Goal: Register for event/course

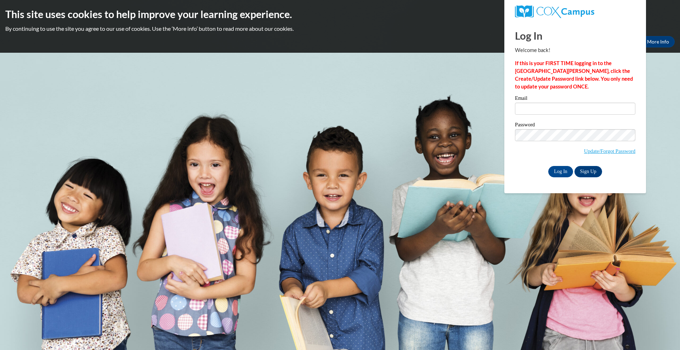
type input "moore.ariyannah@yahoo.com"
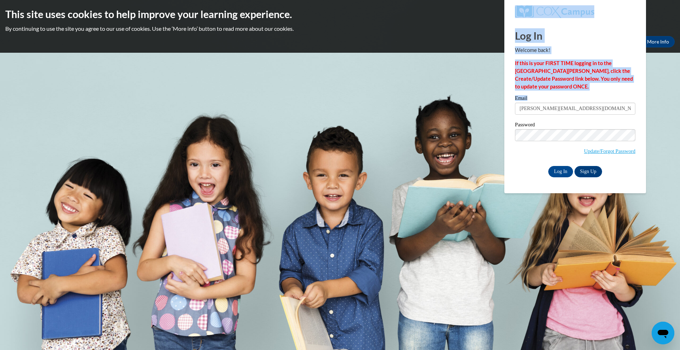
drag, startPoint x: 592, startPoint y: 102, endPoint x: 503, endPoint y: 124, distance: 92.4
click at [503, 124] on body "This site uses cookies to help improve your learning experience. By continuing …" at bounding box center [340, 175] width 680 height 350
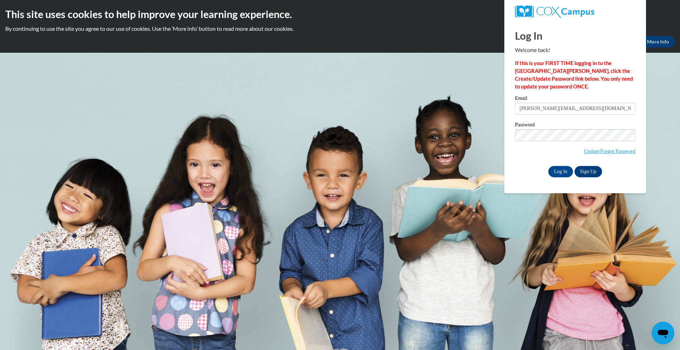
click at [558, 118] on div "Email moore.ariyannah@yahoo.com" at bounding box center [575, 108] width 120 height 24
drag, startPoint x: 595, startPoint y: 108, endPoint x: 483, endPoint y: 111, distance: 112.3
click at [483, 111] on body "This site uses cookies to help improve your learning experience. By continuing …" at bounding box center [340, 175] width 680 height 350
click at [532, 108] on input "Email" at bounding box center [575, 109] width 120 height 12
click at [491, 138] on body "This site uses cookies to help improve your learning experience. By continuing …" at bounding box center [340, 175] width 680 height 350
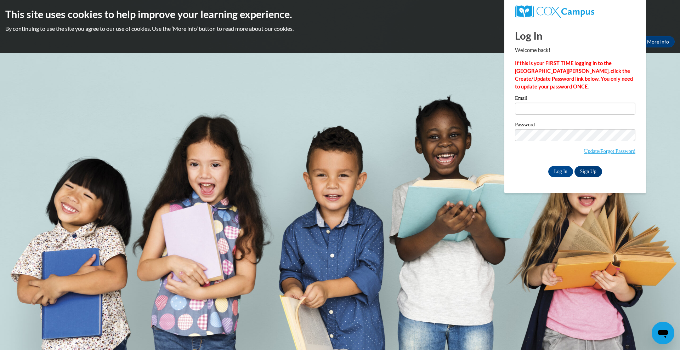
click at [490, 227] on body "This site uses cookies to help improve your learning experience. By continuing …" at bounding box center [340, 175] width 680 height 350
click at [540, 109] on input "Email" at bounding box center [575, 109] width 120 height 12
type input "isaac_janelle@yahoo.com"
click at [548, 166] on input "Log In" at bounding box center [560, 171] width 25 height 11
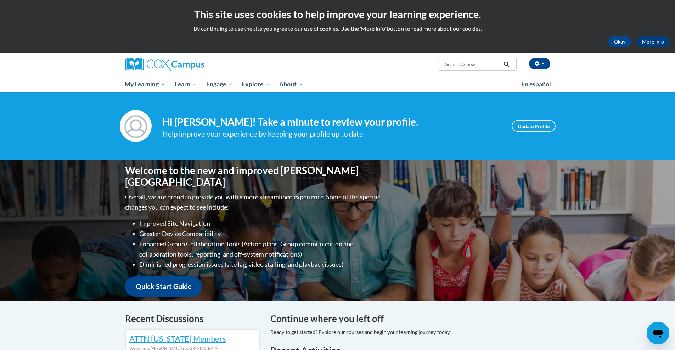
click at [362, 67] on div "Janelle Isaac (America/New_York UTC-04:00) My Profile Inbox My Transcripts Log …" at bounding box center [410, 62] width 290 height 18
click at [477, 65] on input "Search..." at bounding box center [472, 64] width 57 height 8
type input "language literacy"
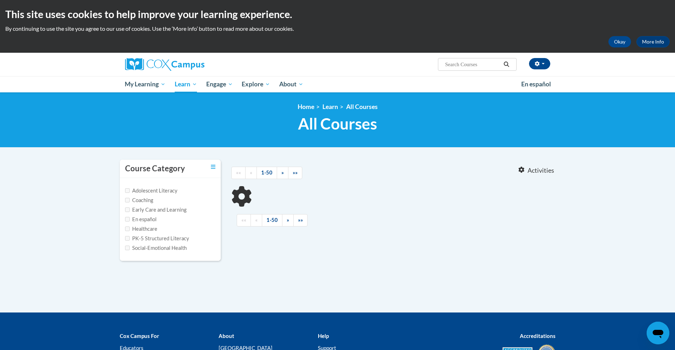
type input "language literacy"
click at [165, 211] on label "Early Care and Learning" at bounding box center [155, 210] width 61 height 8
click at [130, 211] on input "Early Care and Learning" at bounding box center [127, 210] width 5 height 5
checkbox input "true"
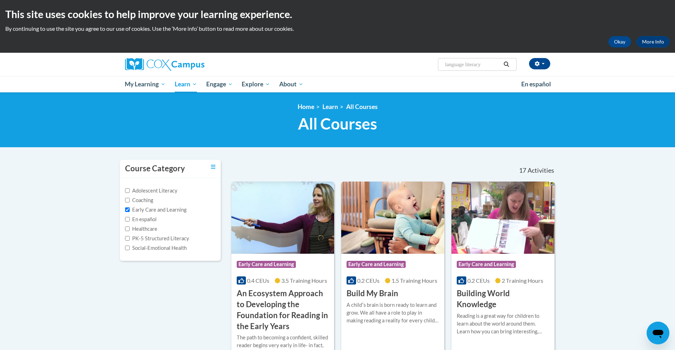
click at [485, 138] on div "<en>Home</en><fr>Accueil</fr><de>Zuhause</de><it>Casa</it><es>Casa</es><pt>Casa…" at bounding box center [337, 119] width 675 height 55
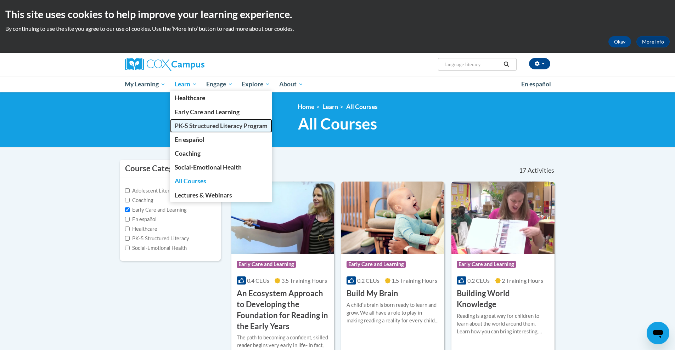
click at [198, 129] on span "PK-5 Structured Literacy Program" at bounding box center [221, 125] width 93 height 7
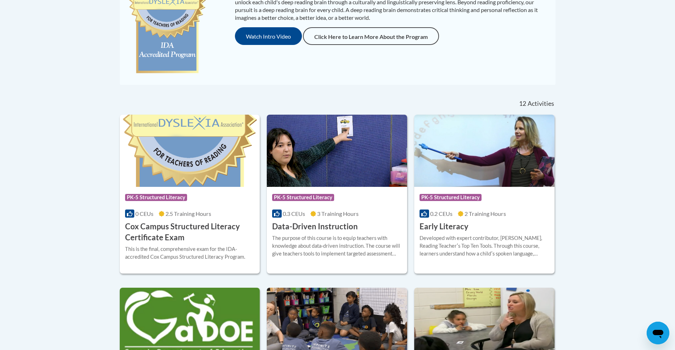
scroll to position [219, 0]
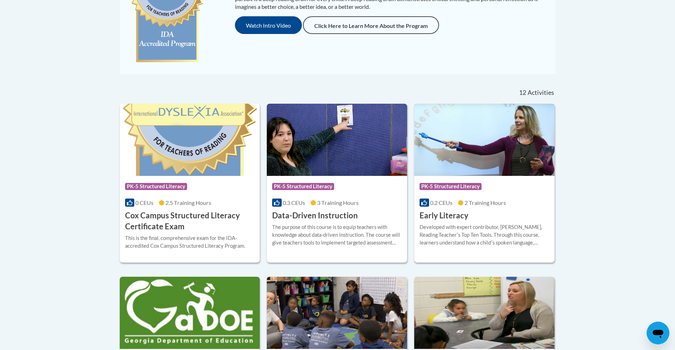
click at [451, 172] on img at bounding box center [484, 140] width 140 height 72
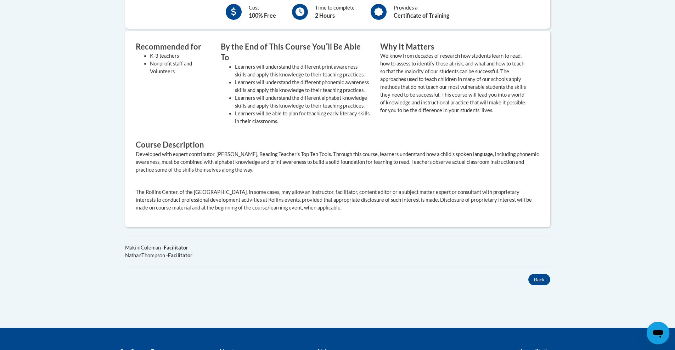
scroll to position [35, 0]
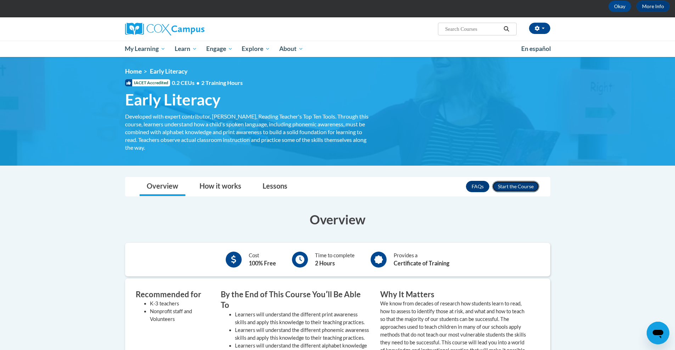
click at [515, 187] on button "Enroll" at bounding box center [515, 186] width 47 height 11
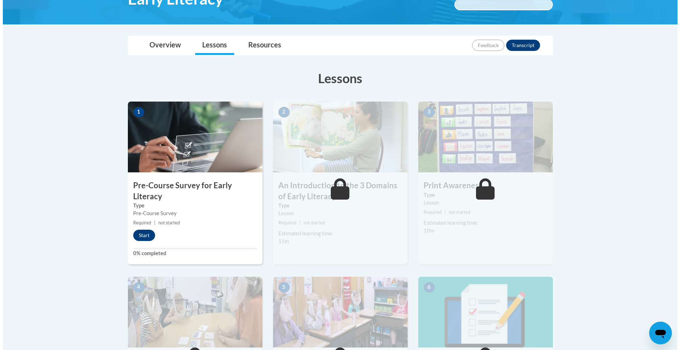
scroll to position [177, 0]
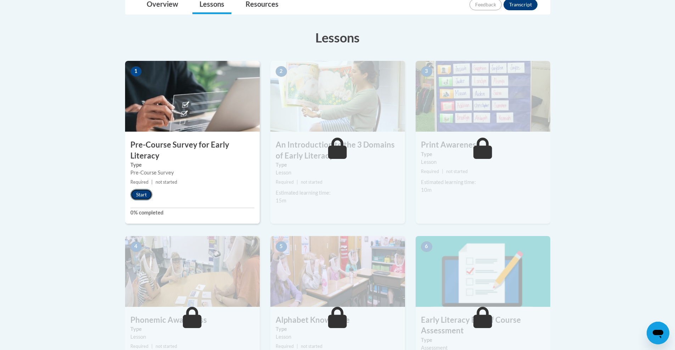
click at [147, 193] on button "Start" at bounding box center [141, 194] width 22 height 11
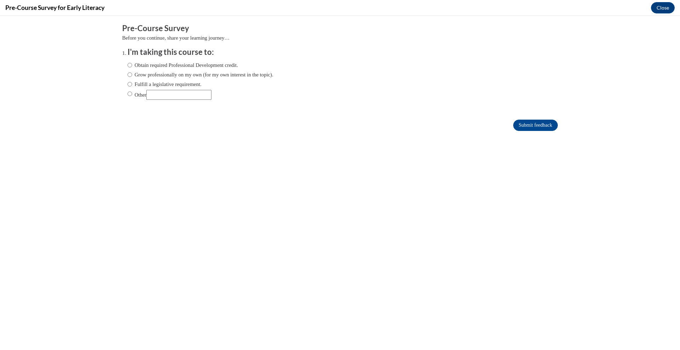
scroll to position [0, 0]
click at [127, 67] on input "Obtain required Professional Development credit." at bounding box center [129, 65] width 5 height 8
radio input "true"
click at [544, 124] on input "Submit feedback" at bounding box center [535, 125] width 45 height 11
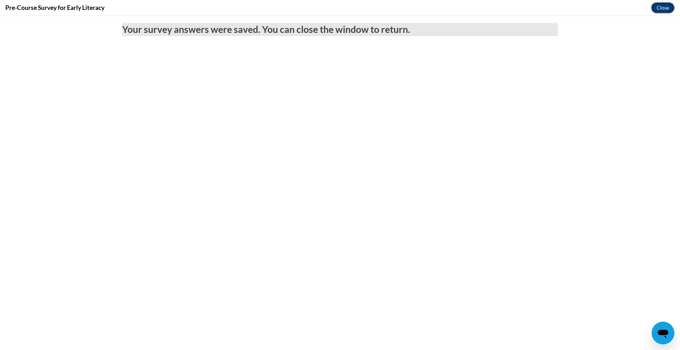
click at [666, 8] on button "Close" at bounding box center [663, 7] width 24 height 11
